Goal: Information Seeking & Learning: Learn about a topic

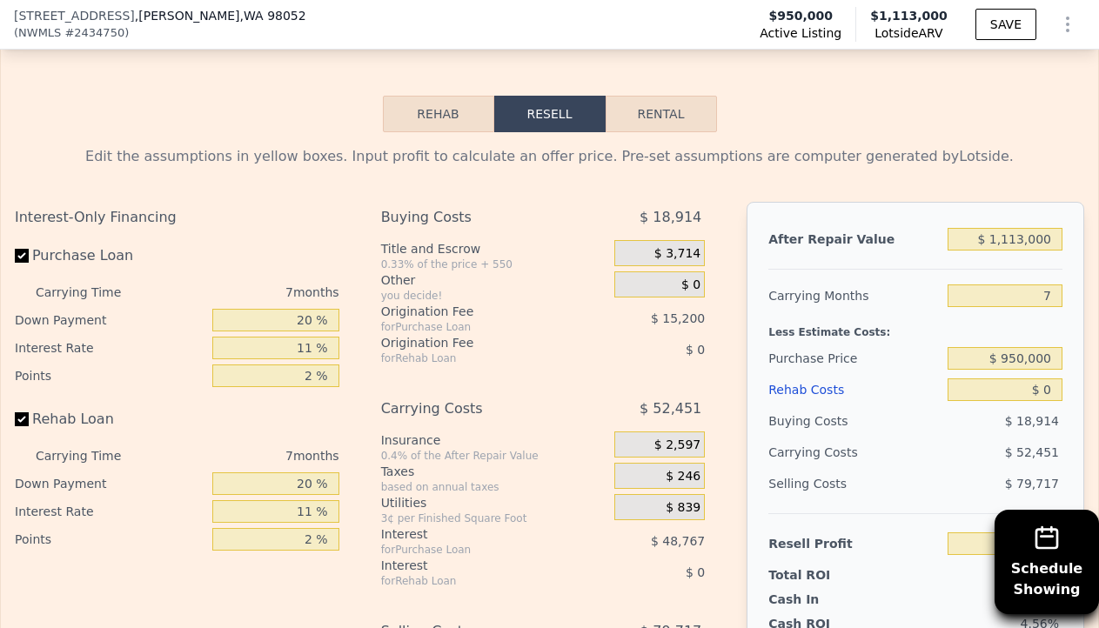
scroll to position [2751, 0]
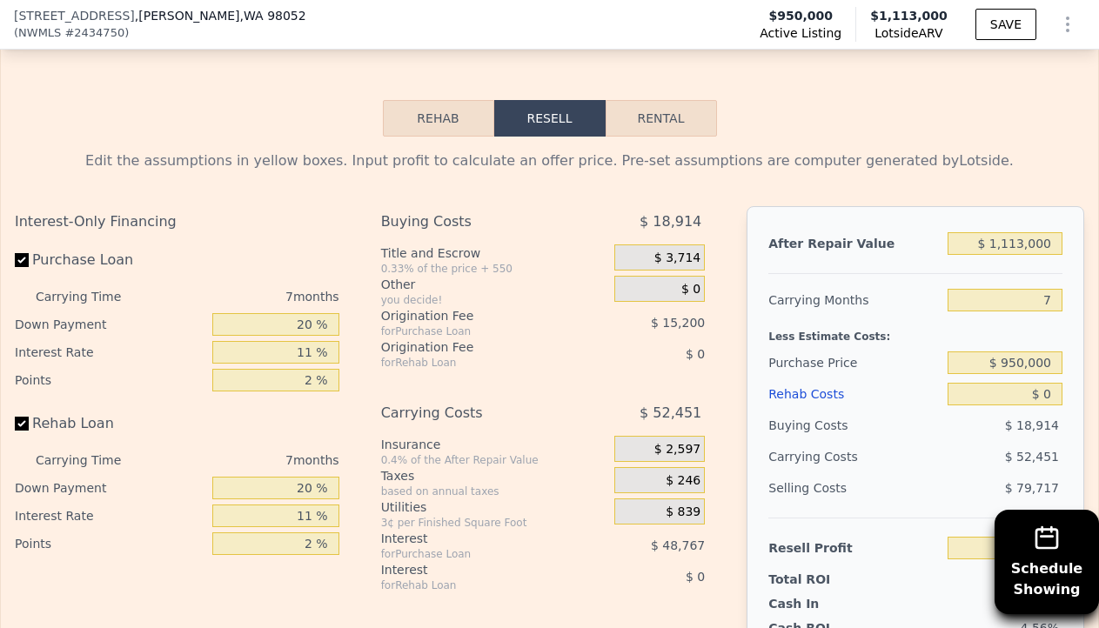
click at [462, 125] on button "Rehab" at bounding box center [438, 118] width 111 height 37
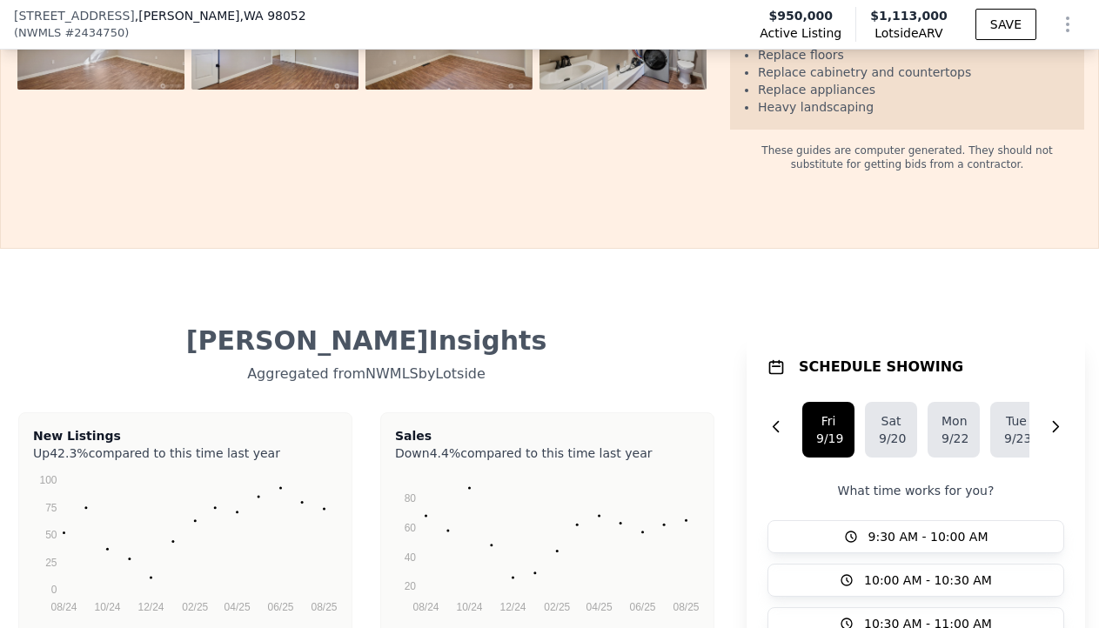
scroll to position [3511, 0]
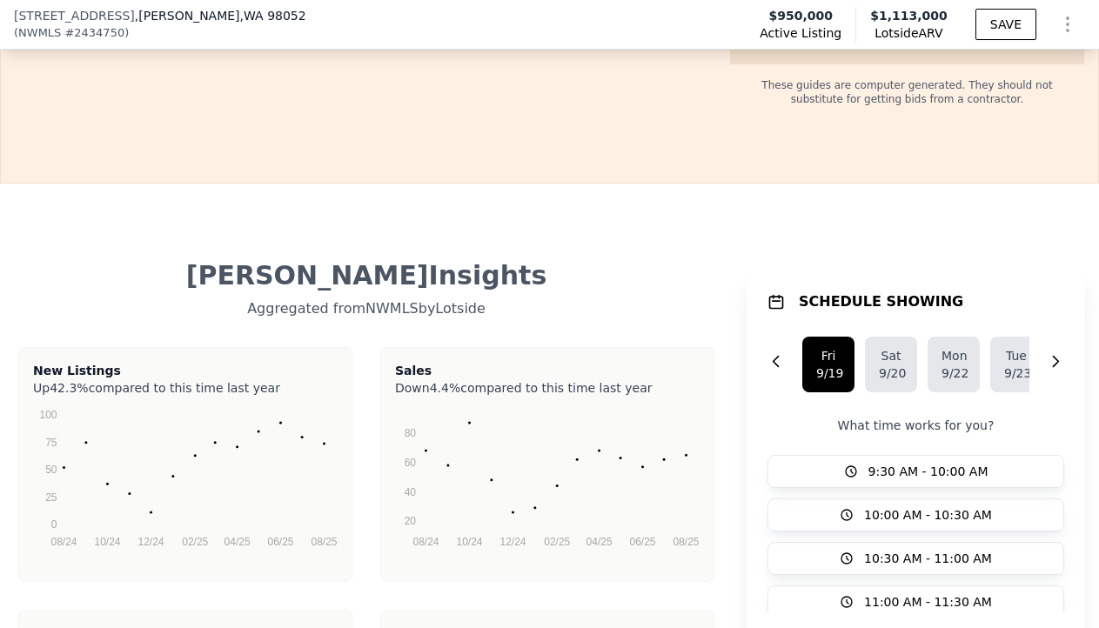
click at [695, 292] on div "Aggregated from NWMLS by Lotside" at bounding box center [366, 306] width 705 height 28
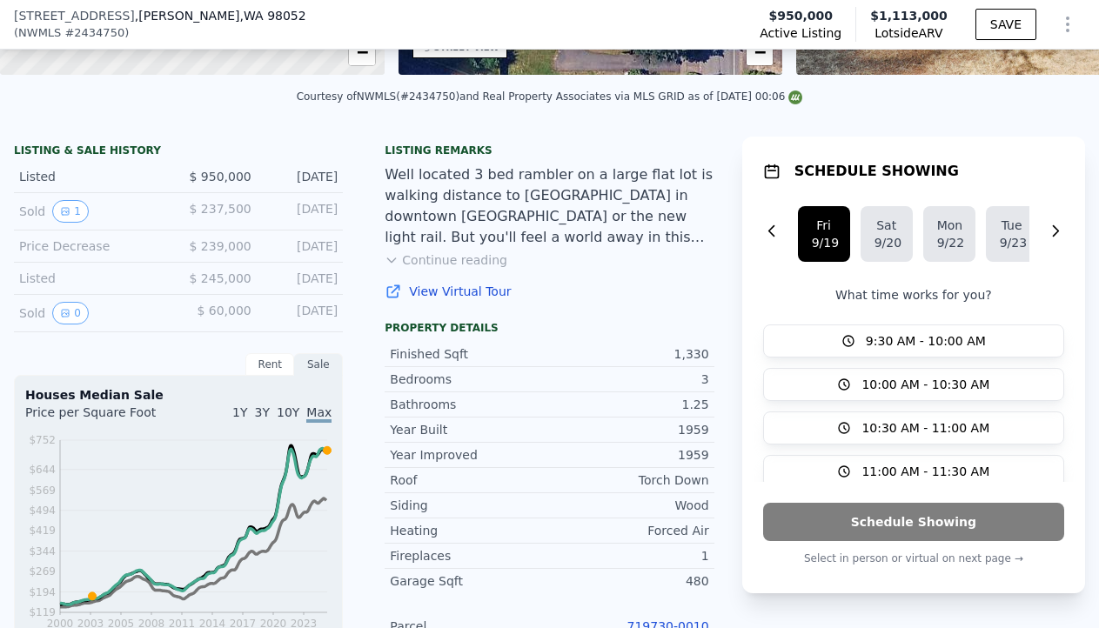
scroll to position [0, 0]
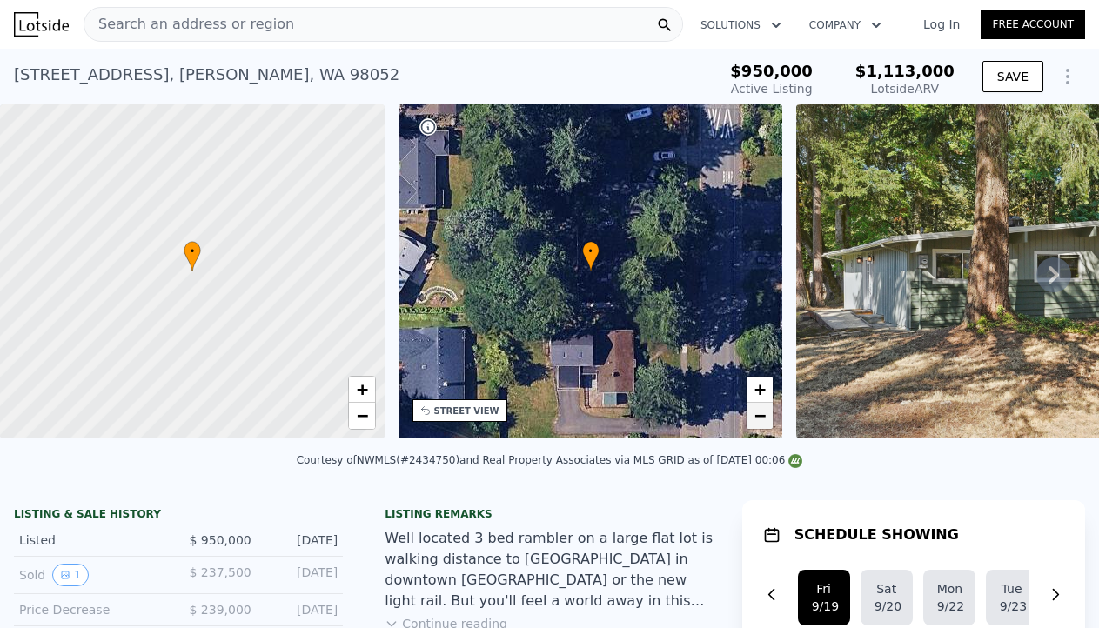
click at [766, 420] on span "−" at bounding box center [760, 416] width 11 height 22
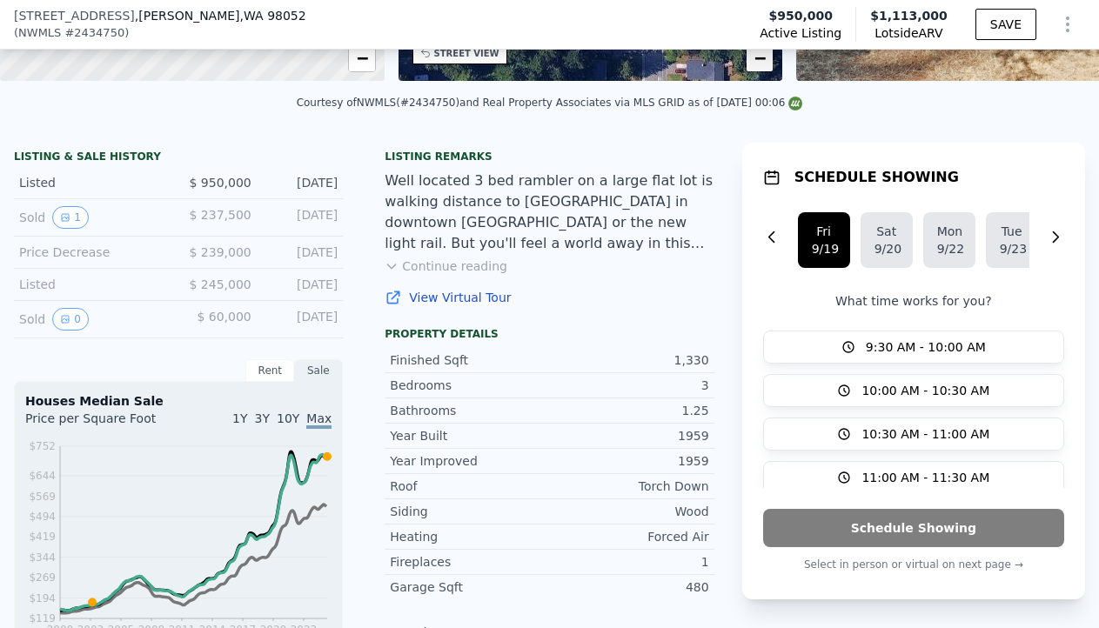
scroll to position [336, 0]
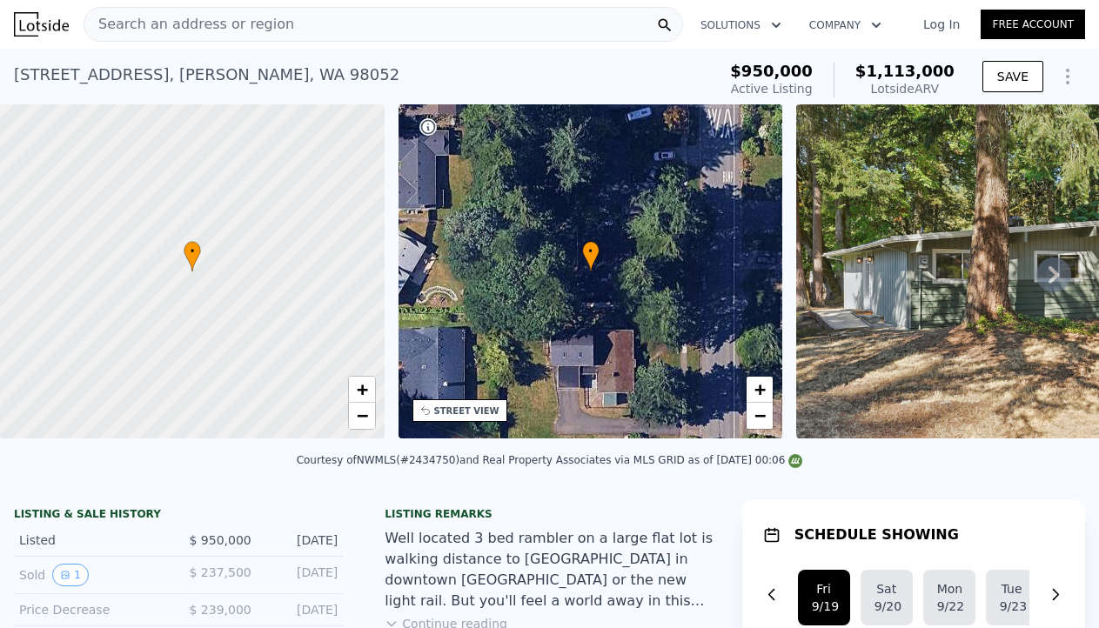
click at [944, 89] on div "Lotside ARV" at bounding box center [905, 88] width 99 height 17
drag, startPoint x: 895, startPoint y: 75, endPoint x: 971, endPoint y: 74, distance: 75.7
click at [963, 74] on div "$950,000 Active Listing $1,113,000 Lotside ARV SAVE" at bounding box center [904, 80] width 362 height 49
click at [970, 74] on div "$950,000 Active Listing $1,113,000 Lotside ARV SAVE" at bounding box center [904, 80] width 362 height 49
click at [1071, 63] on button "Show Options" at bounding box center [1068, 76] width 35 height 35
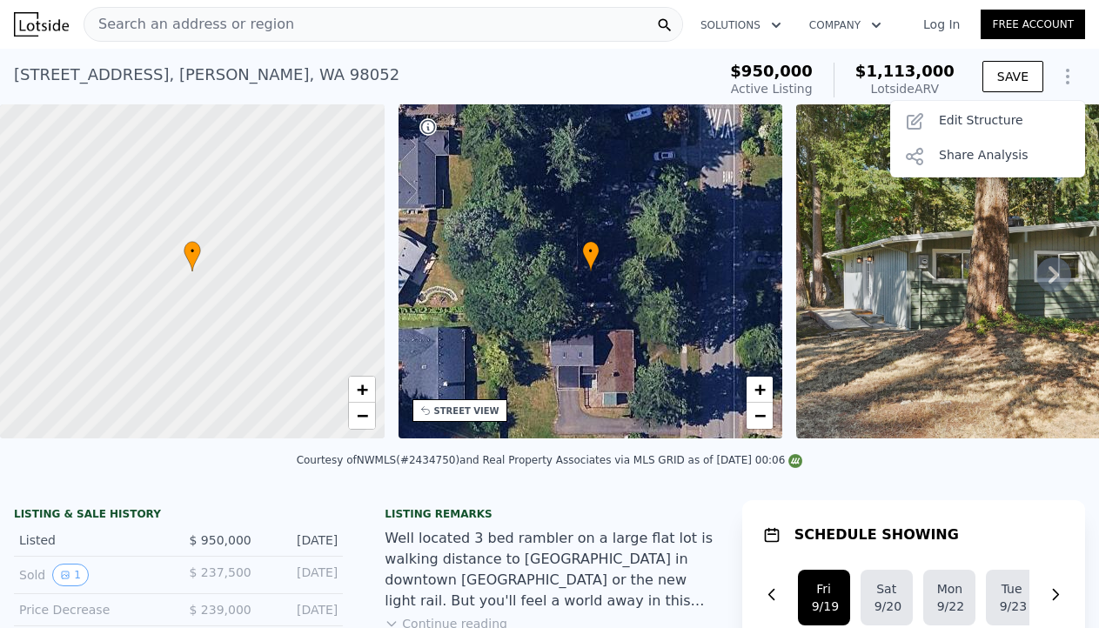
click at [622, 80] on div "9015 171st Ave NE , Redmond , WA 98052 Active at $950k (~ARV $1.113m )" at bounding box center [361, 80] width 695 height 49
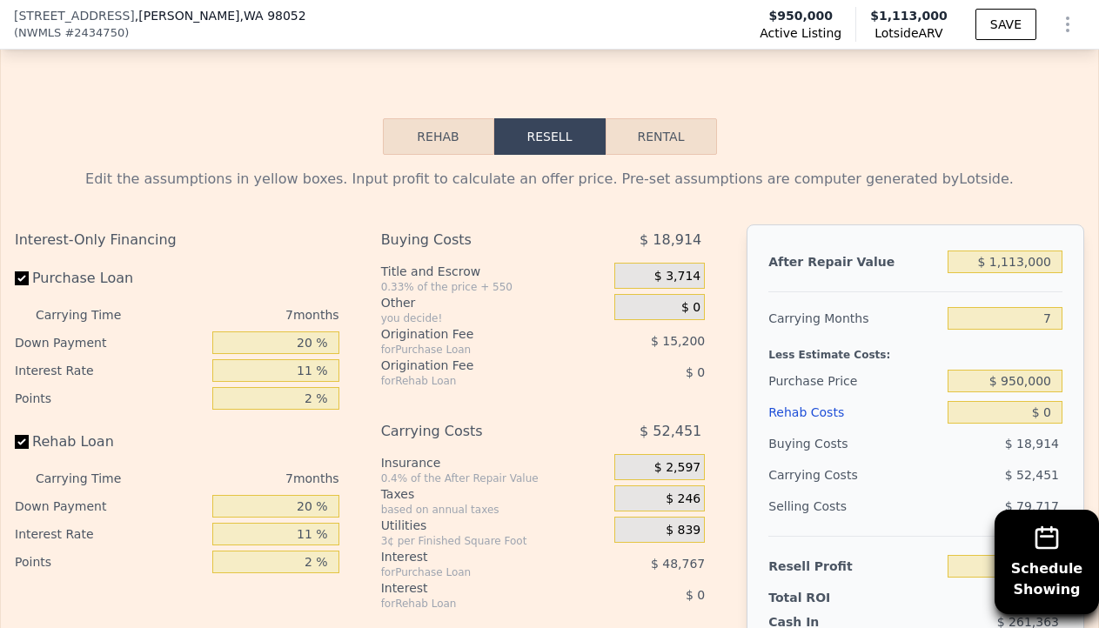
scroll to position [2718, 0]
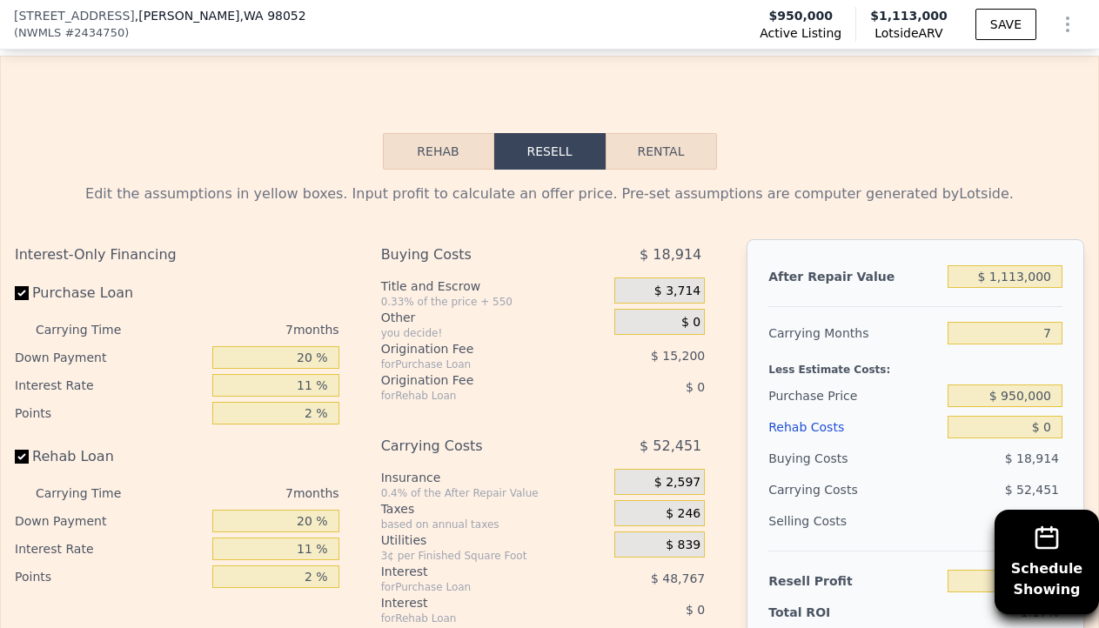
click at [460, 152] on button "Rehab" at bounding box center [438, 151] width 111 height 37
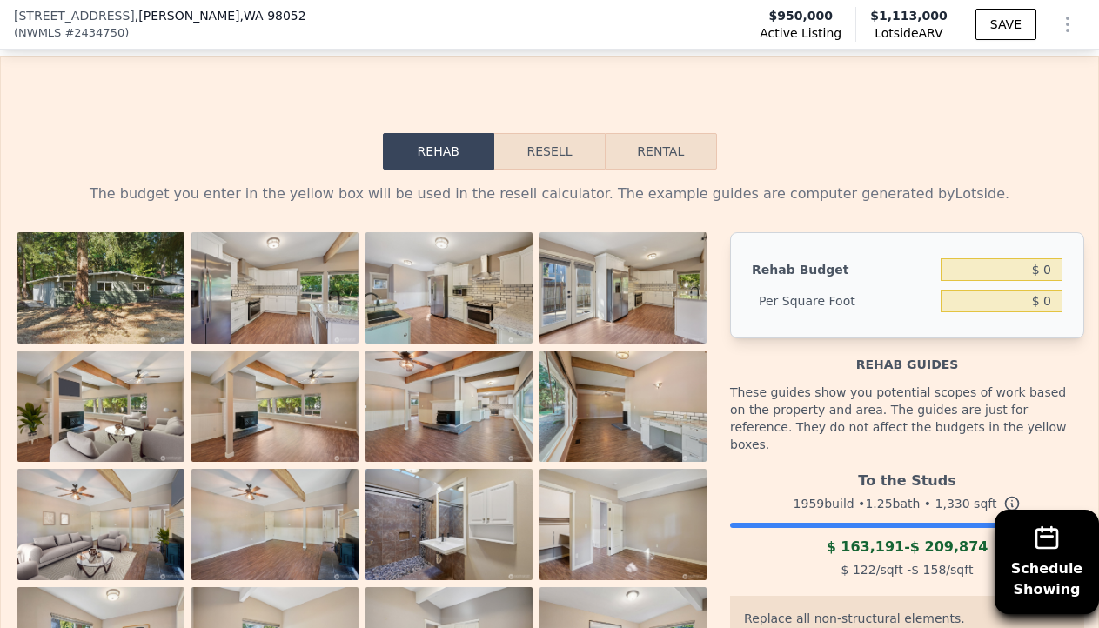
click at [512, 158] on button "Resell" at bounding box center [549, 151] width 111 height 37
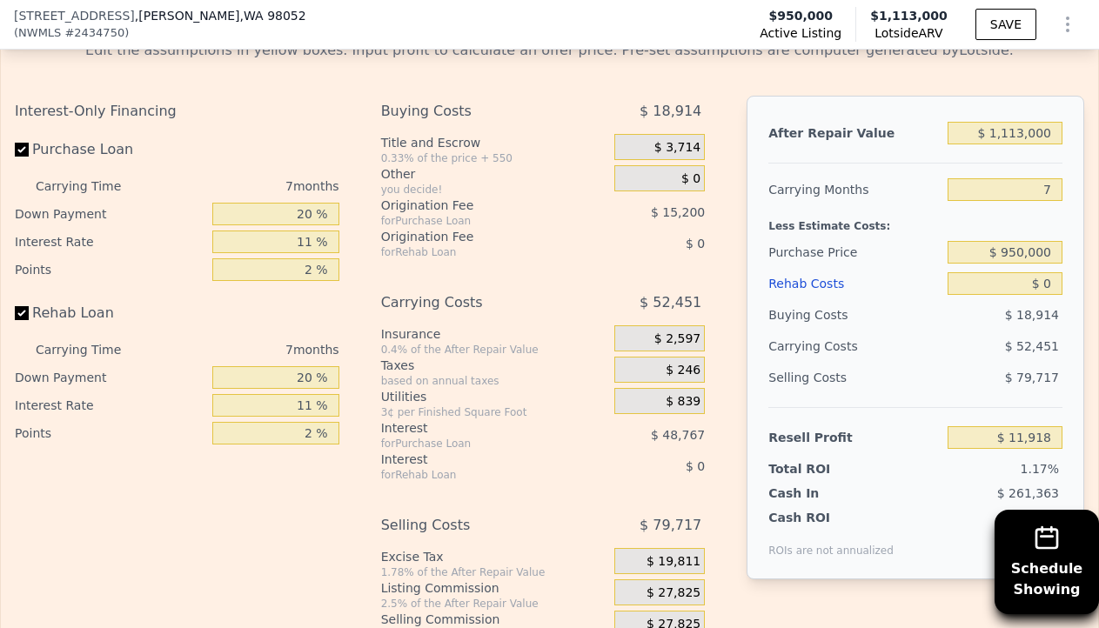
scroll to position [2782, 0]
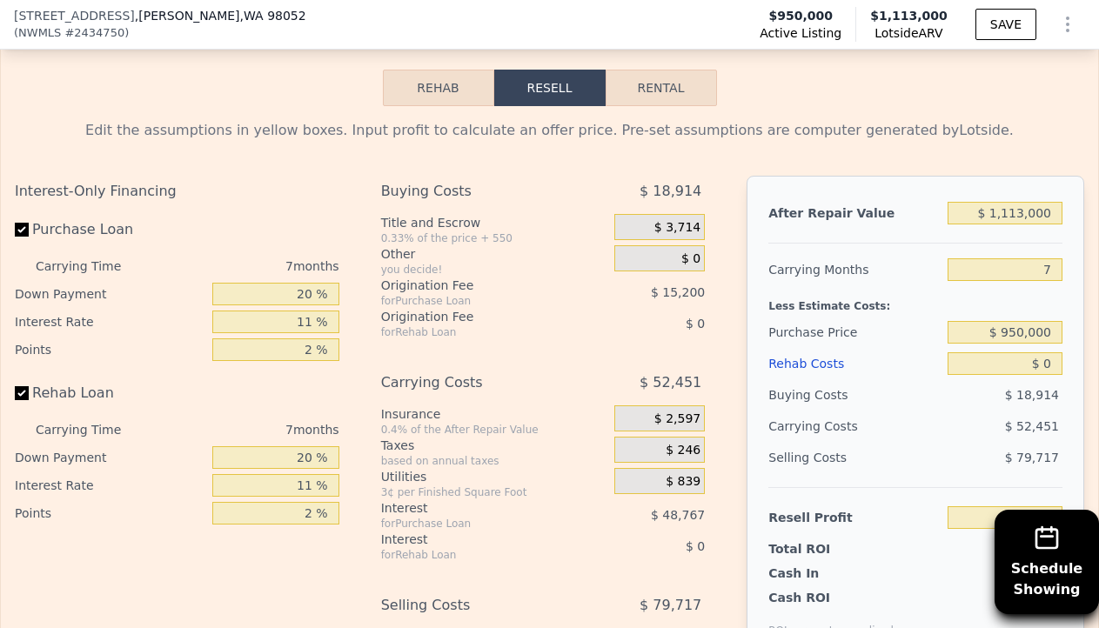
click at [618, 103] on button "Rental" at bounding box center [661, 88] width 111 height 37
select select "30"
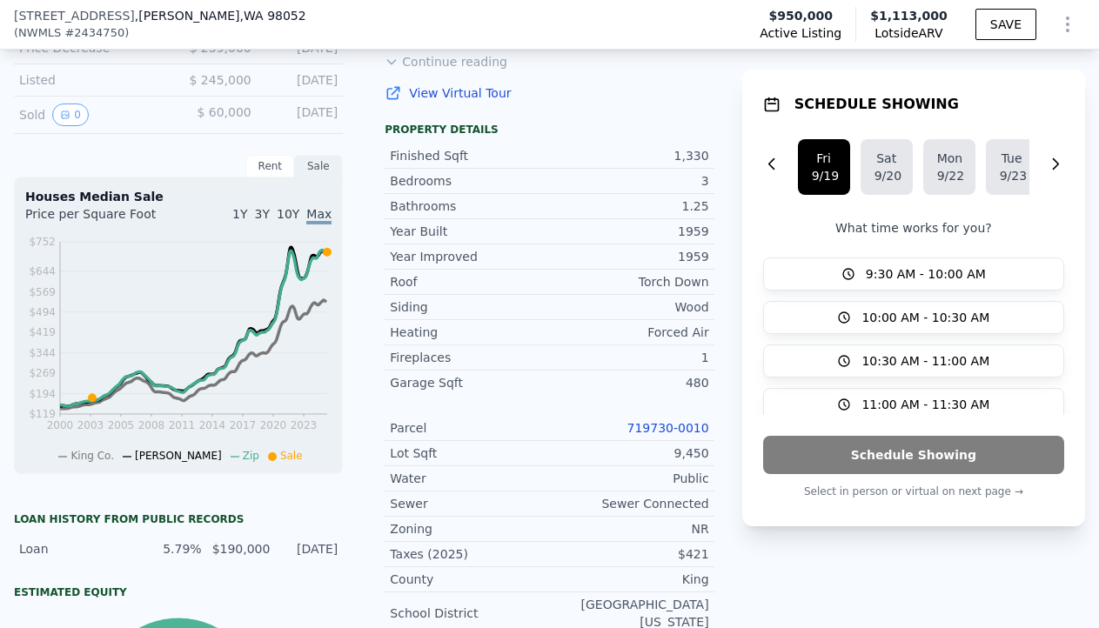
scroll to position [604, 0]
